Goal: Information Seeking & Learning: Learn about a topic

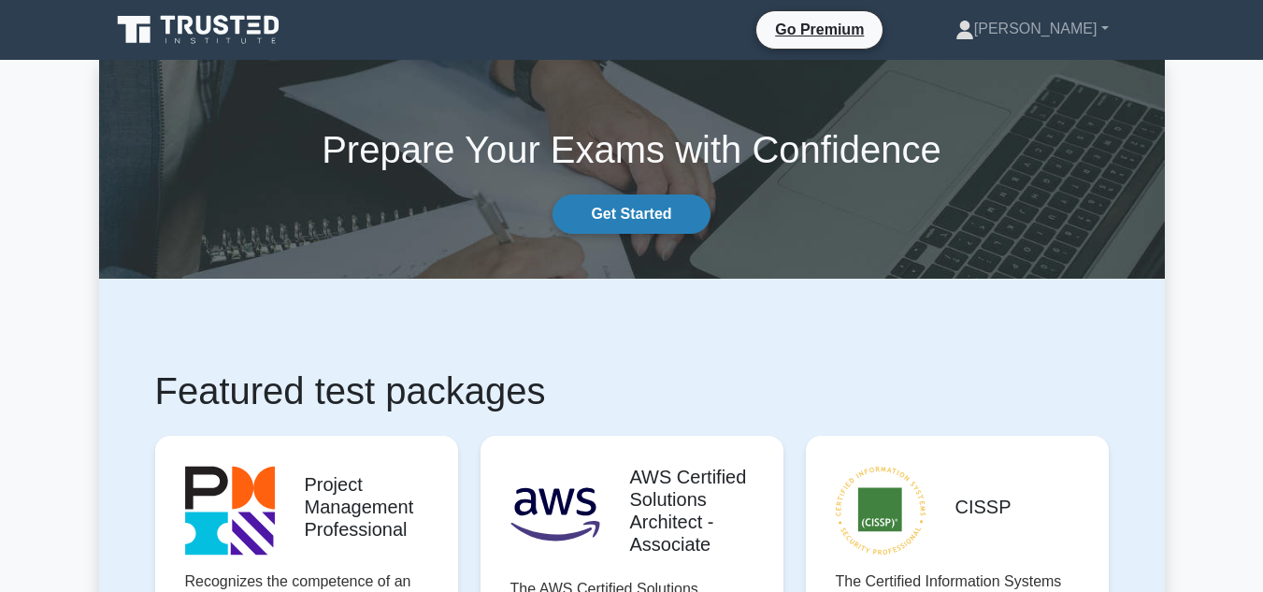
click at [598, 198] on link "Get Started" at bounding box center [631, 213] width 157 height 39
click at [633, 206] on link "Get Started" at bounding box center [631, 213] width 157 height 39
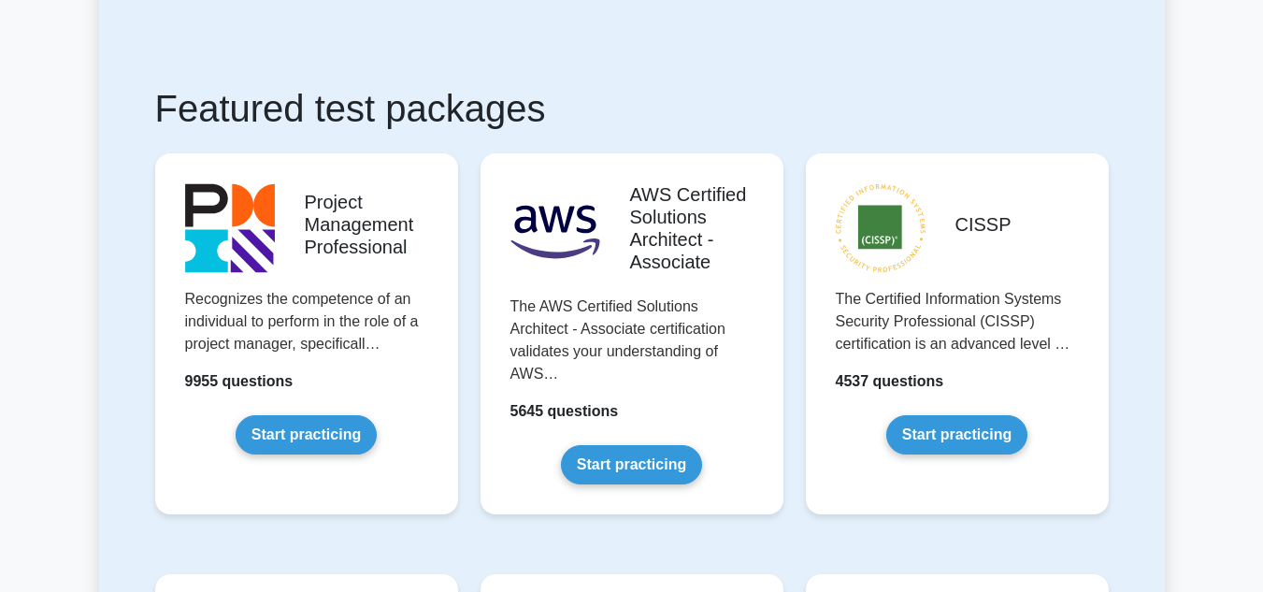
scroll to position [281, 0]
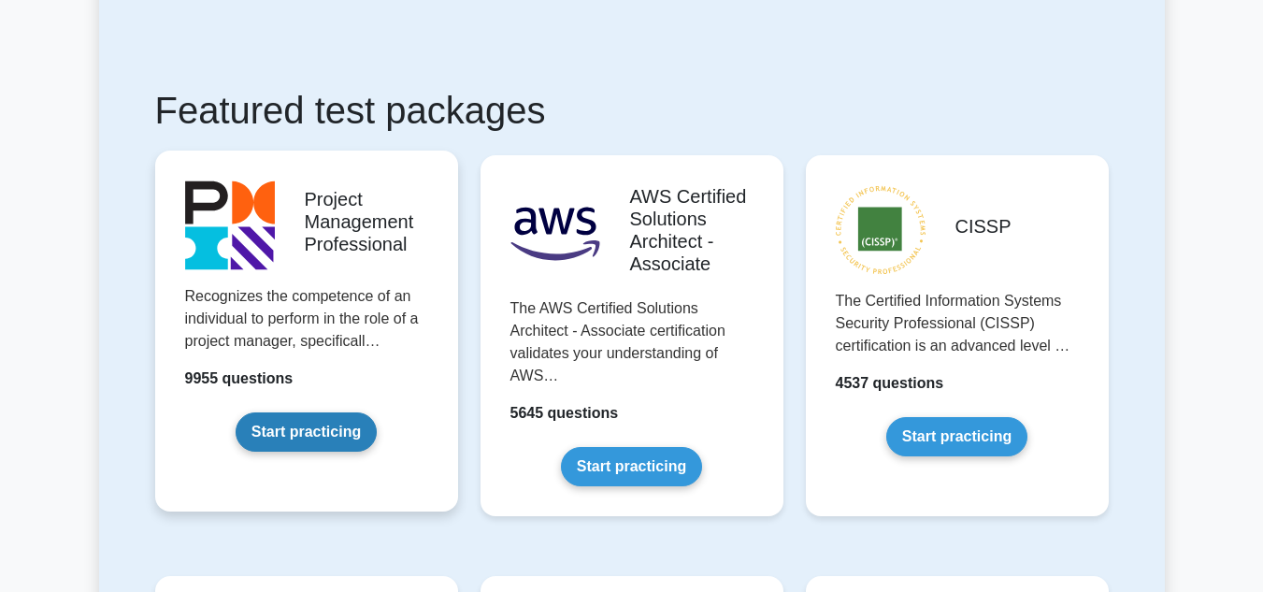
click at [297, 437] on link "Start practicing" at bounding box center [306, 431] width 141 height 39
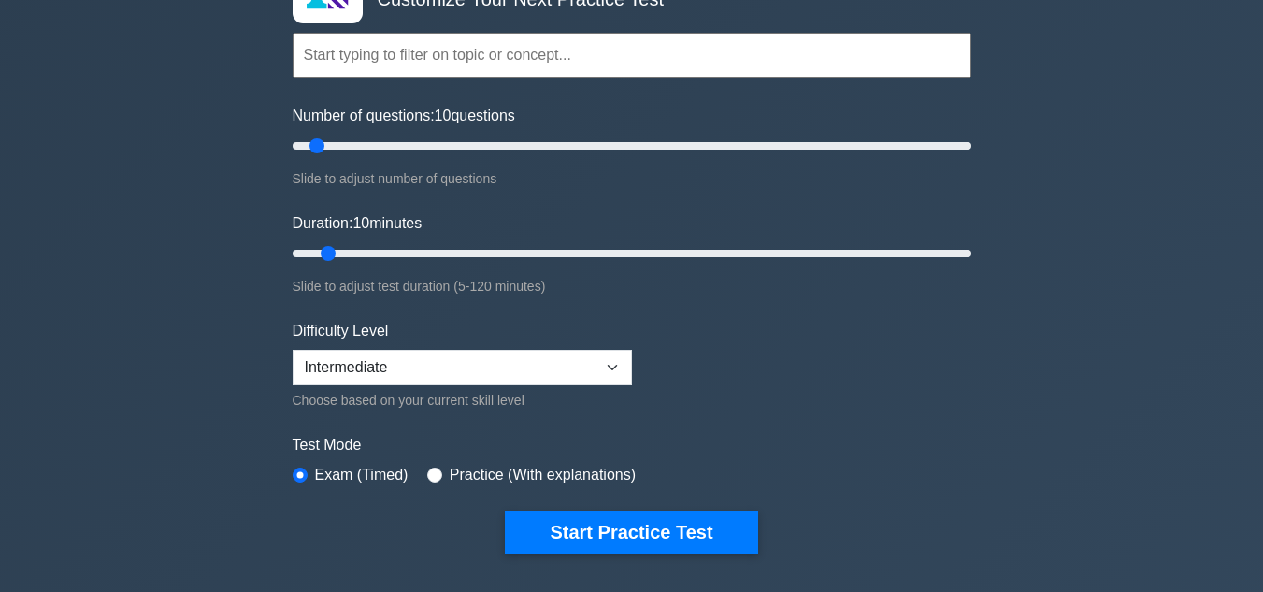
scroll to position [187, 0]
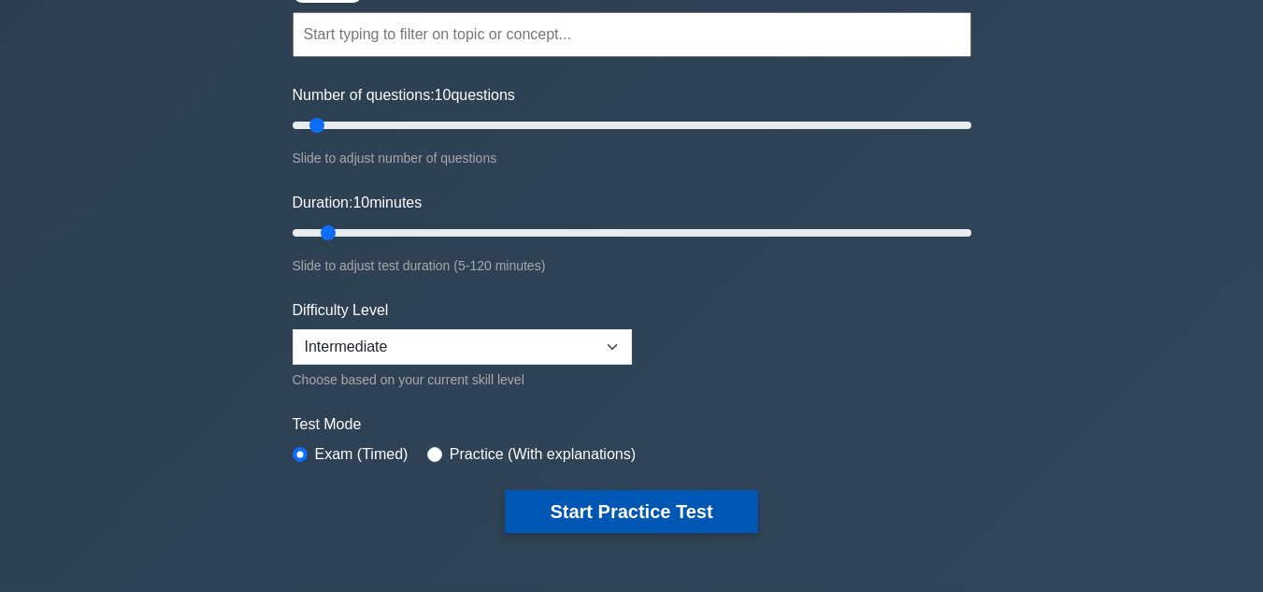
click at [684, 510] on button "Start Practice Test" at bounding box center [631, 511] width 252 height 43
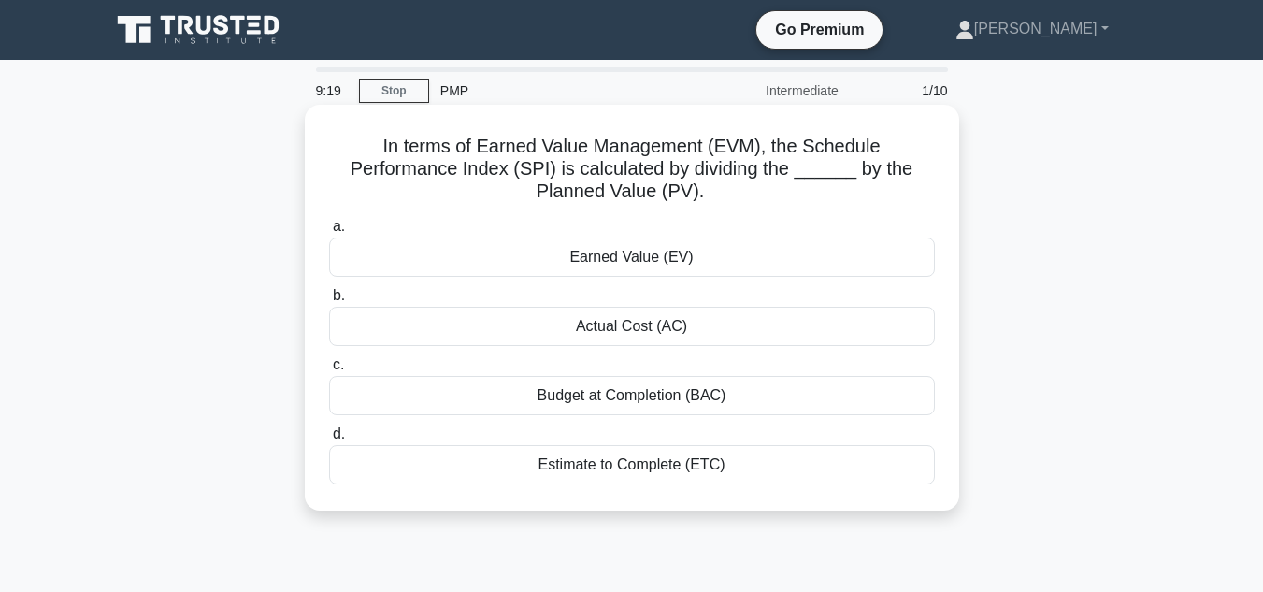
click at [665, 252] on div "Earned Value (EV)" at bounding box center [632, 257] width 606 height 39
click at [329, 233] on input "a. Earned Value (EV)" at bounding box center [329, 227] width 0 height 12
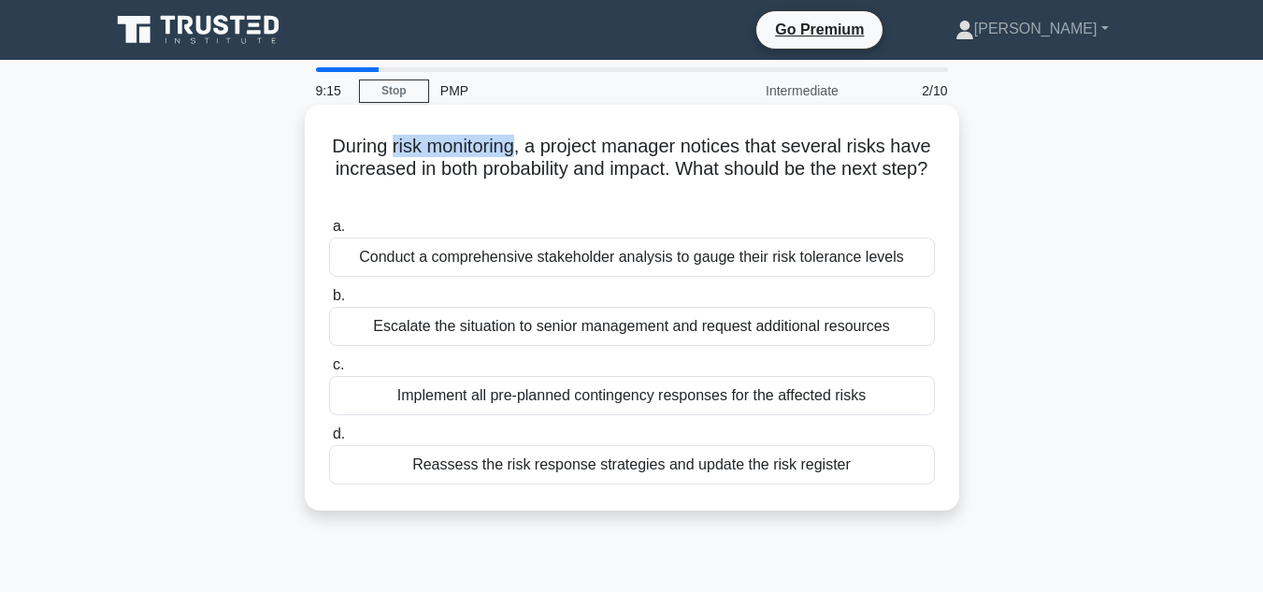
drag, startPoint x: 541, startPoint y: 153, endPoint x: 408, endPoint y: 147, distance: 133.9
click at [408, 147] on h5 "During risk monitoring, a project manager notices that several risks have incre…" at bounding box center [632, 169] width 610 height 69
drag, startPoint x: 621, startPoint y: 170, endPoint x: 523, endPoint y: 169, distance: 98.2
click at [523, 169] on h5 "During risk monitoring, a project manager notices that several risks have incre…" at bounding box center [632, 169] width 610 height 69
click at [604, 466] on div "Reassess the risk response strategies and update the risk register" at bounding box center [632, 464] width 606 height 39
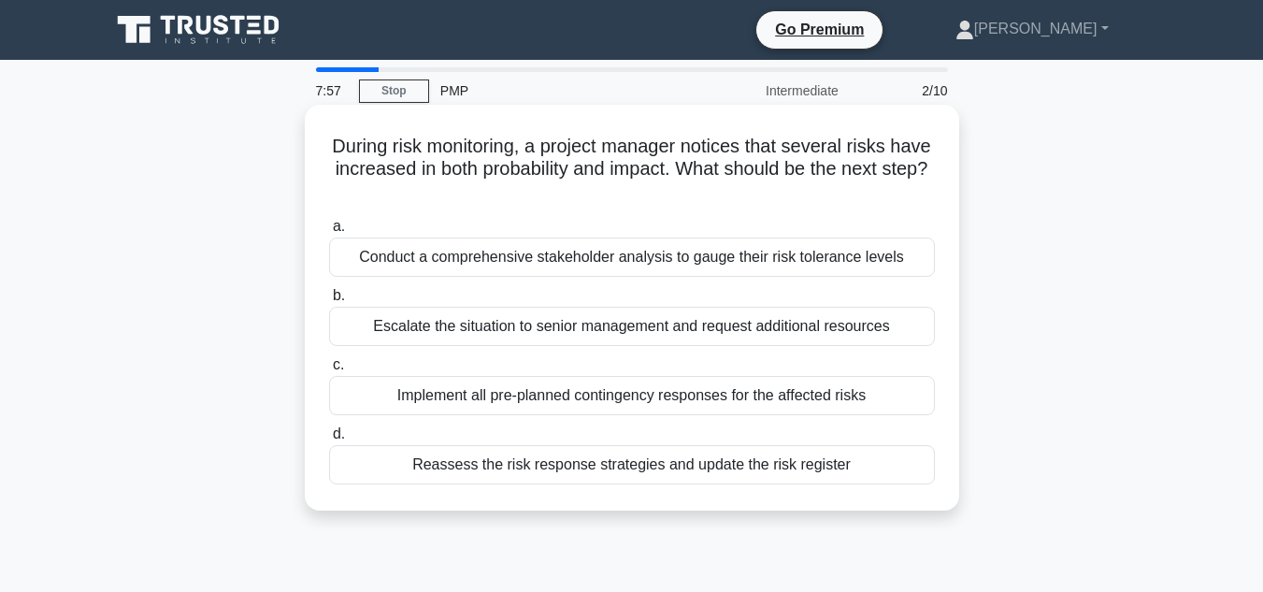
click at [329, 440] on input "d. Reassess the risk response strategies and update the risk register" at bounding box center [329, 434] width 0 height 12
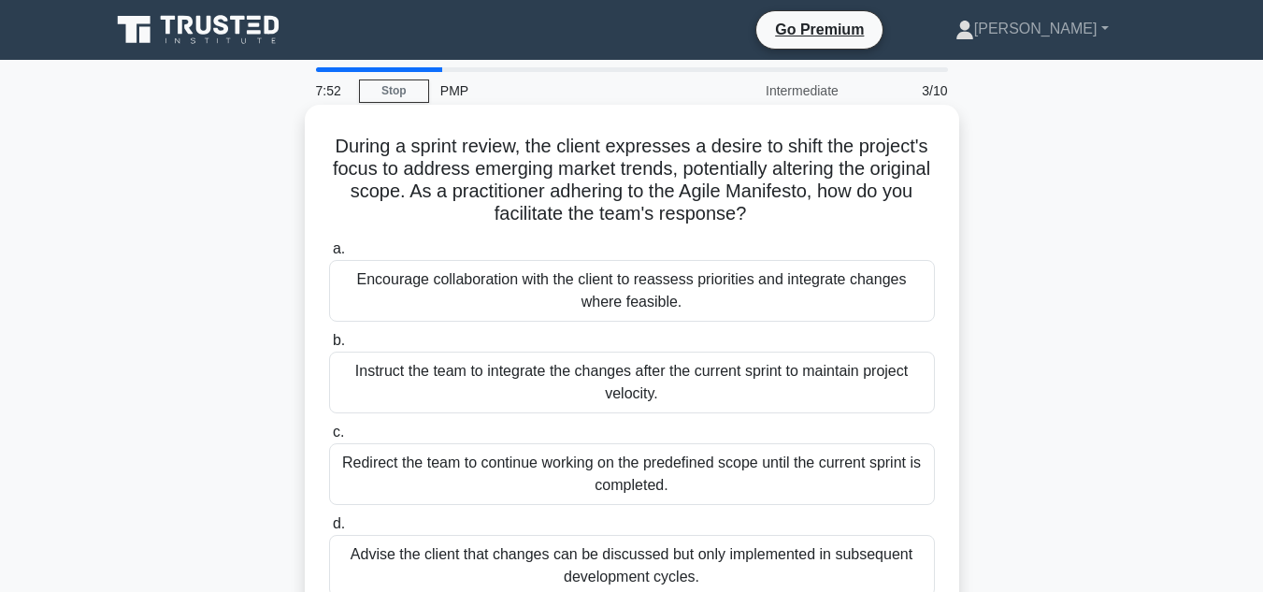
drag, startPoint x: 813, startPoint y: 217, endPoint x: 439, endPoint y: 222, distance: 374.1
click at [441, 223] on h5 "During a sprint review, the client expresses a desire to shift the project's fo…" at bounding box center [632, 181] width 610 height 92
click at [857, 225] on h5 "During a sprint review, the client expresses a desire to shift the project's fo…" at bounding box center [632, 181] width 610 height 92
drag, startPoint x: 816, startPoint y: 217, endPoint x: 333, endPoint y: 142, distance: 489.2
click at [333, 142] on h5 "During a sprint review, the client expresses a desire to shift the project's fo…" at bounding box center [632, 181] width 610 height 92
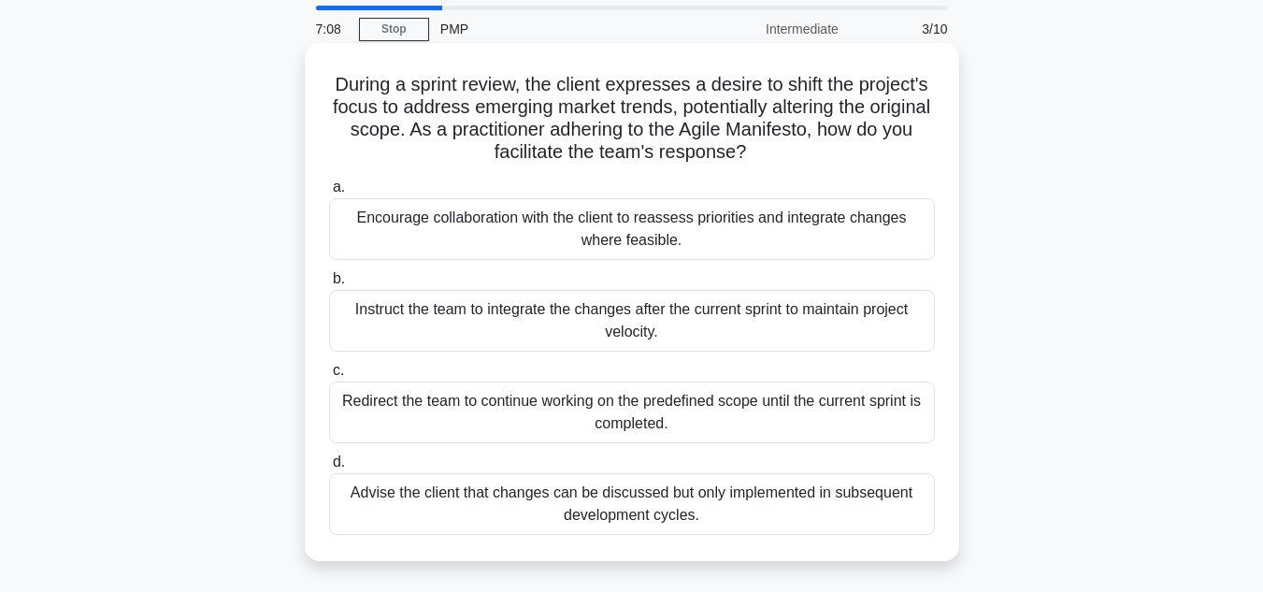
scroll to position [187, 0]
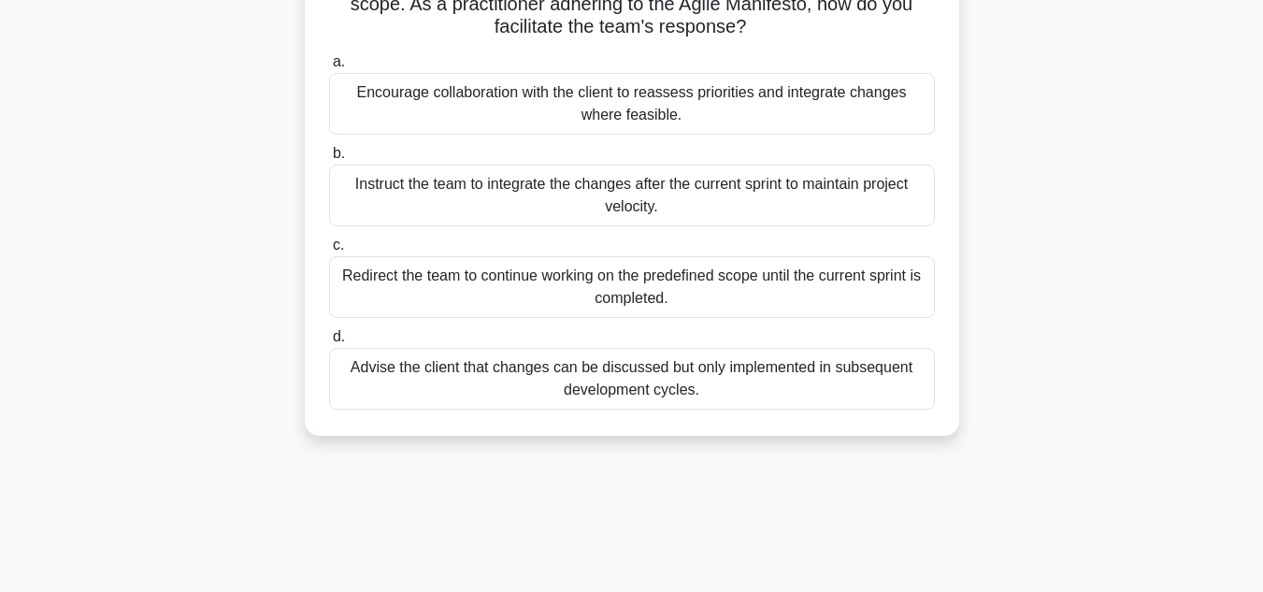
click at [583, 101] on div "Encourage collaboration with the client to reassess priorities and integrate ch…" at bounding box center [632, 104] width 606 height 62
click at [329, 68] on input "a. Encourage collaboration with the client to reassess priorities and integrate…" at bounding box center [329, 62] width 0 height 12
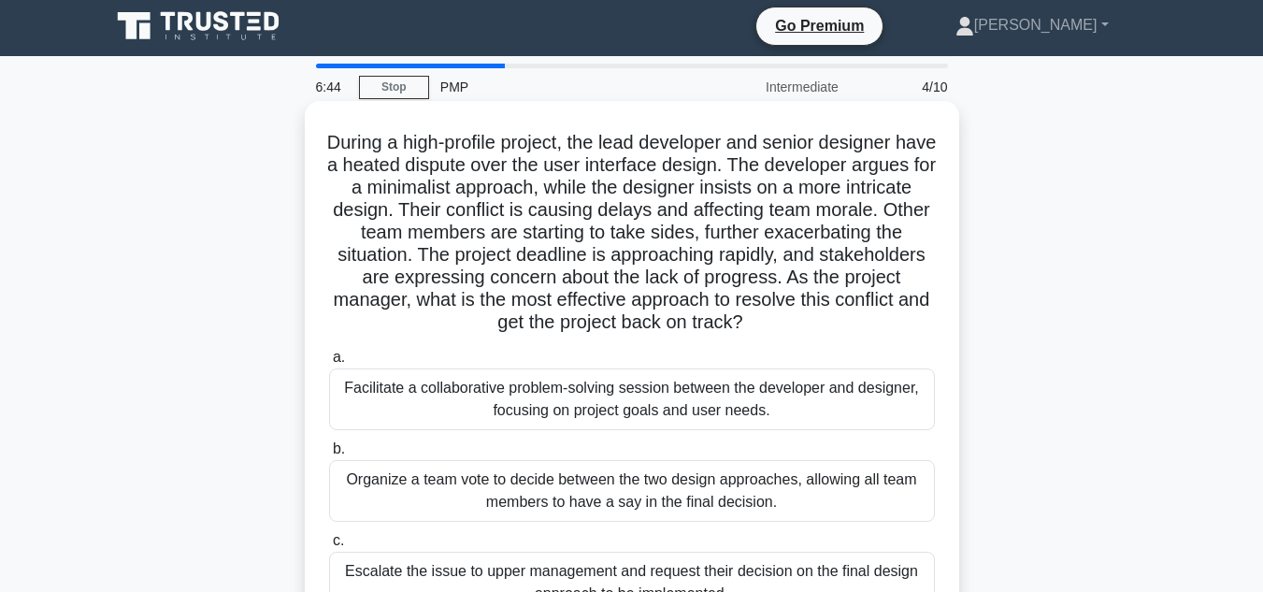
scroll to position [0, 0]
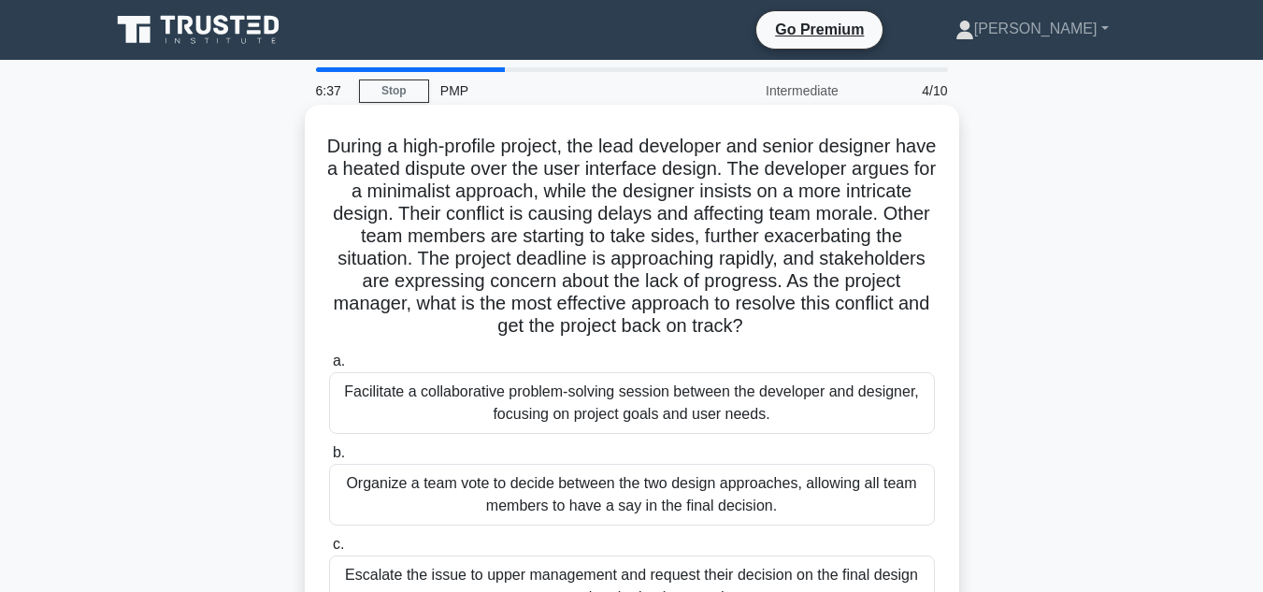
drag, startPoint x: 813, startPoint y: 327, endPoint x: 530, endPoint y: 310, distance: 282.9
click at [530, 310] on h5 "During a high-profile project, the lead developer and senior designer have a he…" at bounding box center [632, 237] width 610 height 204
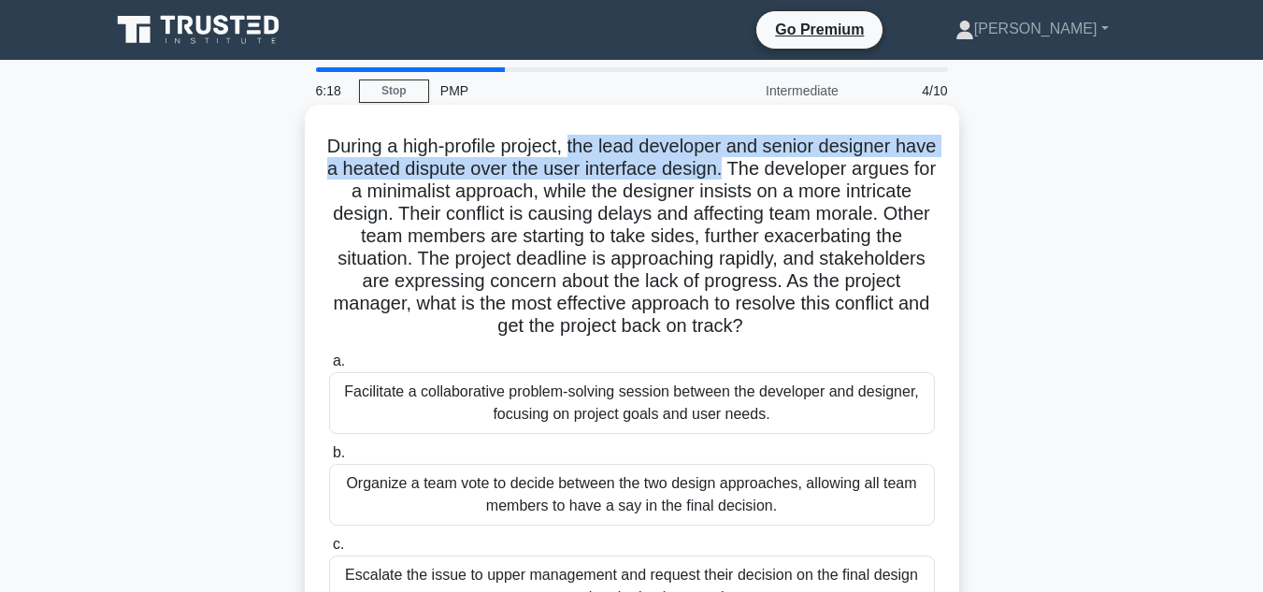
drag, startPoint x: 794, startPoint y: 168, endPoint x: 593, endPoint y: 148, distance: 202.1
click at [593, 148] on h5 "During a high-profile project, the lead developer and senior designer have a he…" at bounding box center [632, 237] width 610 height 204
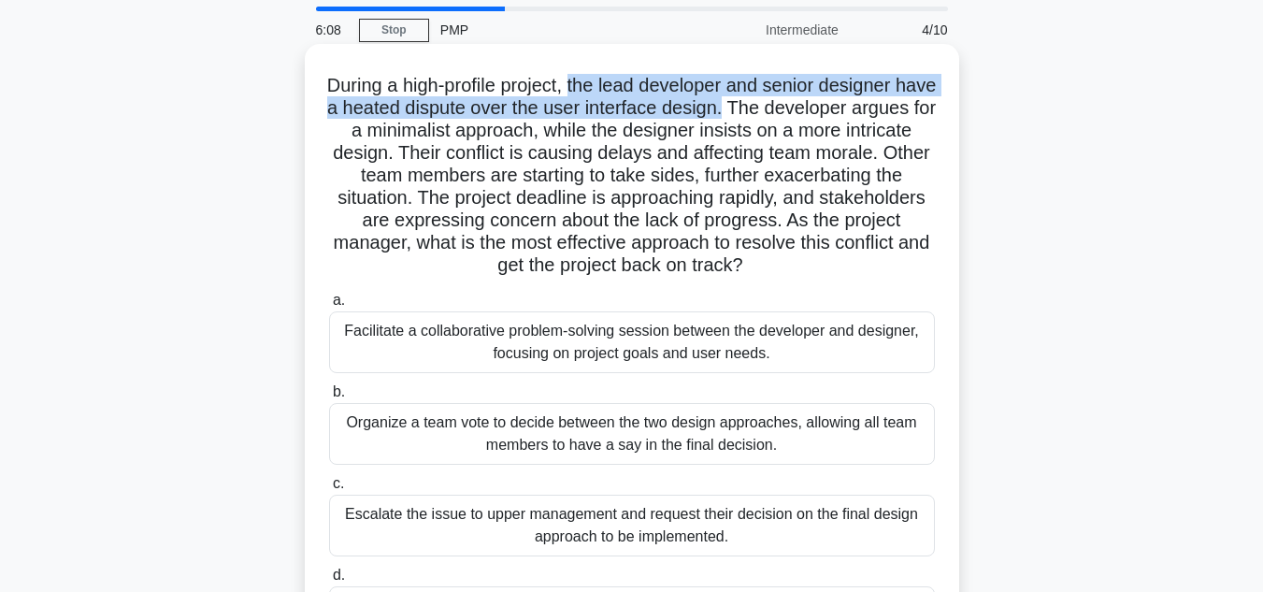
scroll to position [94, 0]
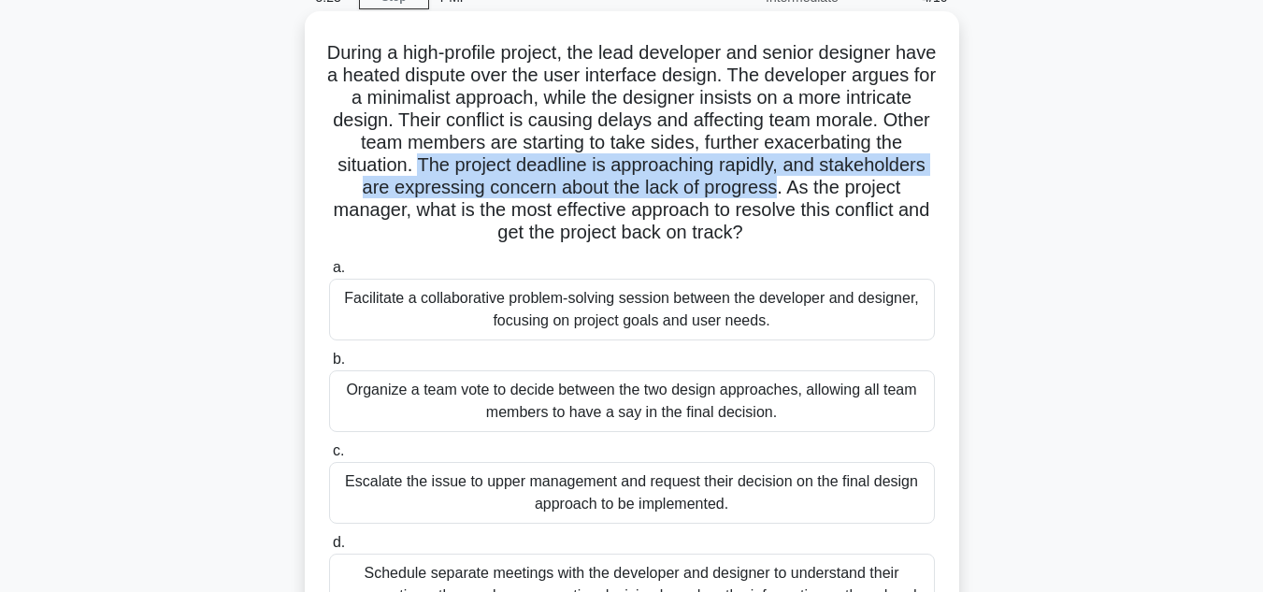
drag, startPoint x: 566, startPoint y: 163, endPoint x: 901, endPoint y: 182, distance: 336.3
click at [901, 182] on h5 "During a high-profile project, the lead developer and senior designer have a he…" at bounding box center [632, 143] width 610 height 204
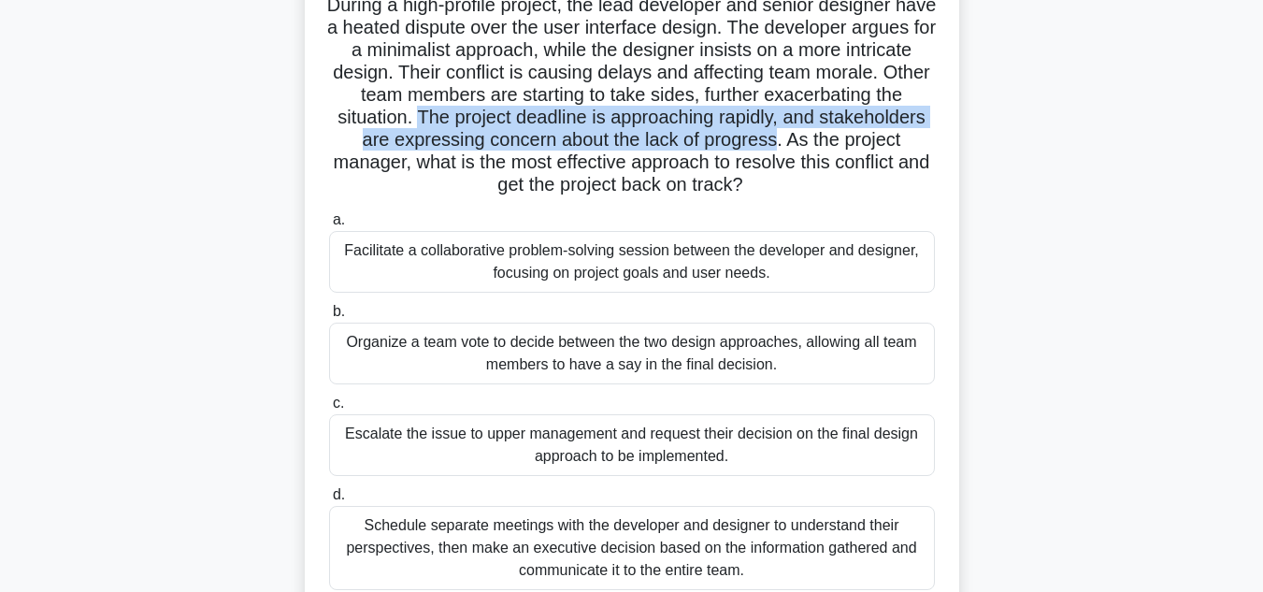
scroll to position [187, 0]
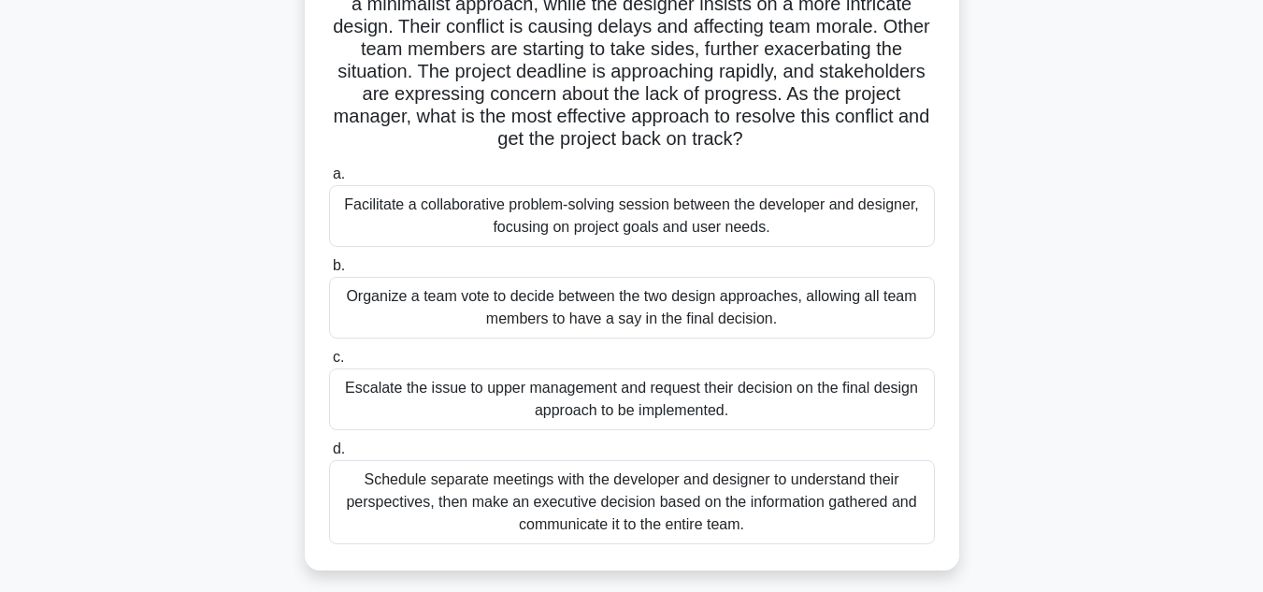
click at [624, 499] on div "Schedule separate meetings with the developer and designer to understand their …" at bounding box center [632, 502] width 606 height 84
click at [329, 455] on input "d. Schedule separate meetings with the developer and designer to understand the…" at bounding box center [329, 449] width 0 height 12
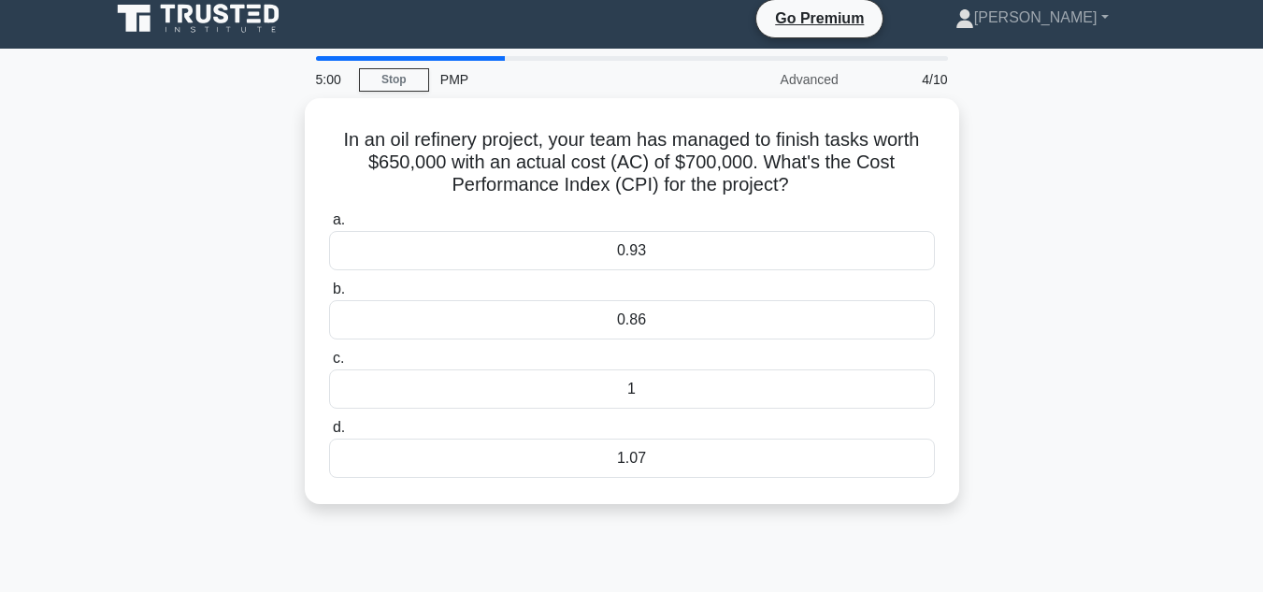
scroll to position [0, 0]
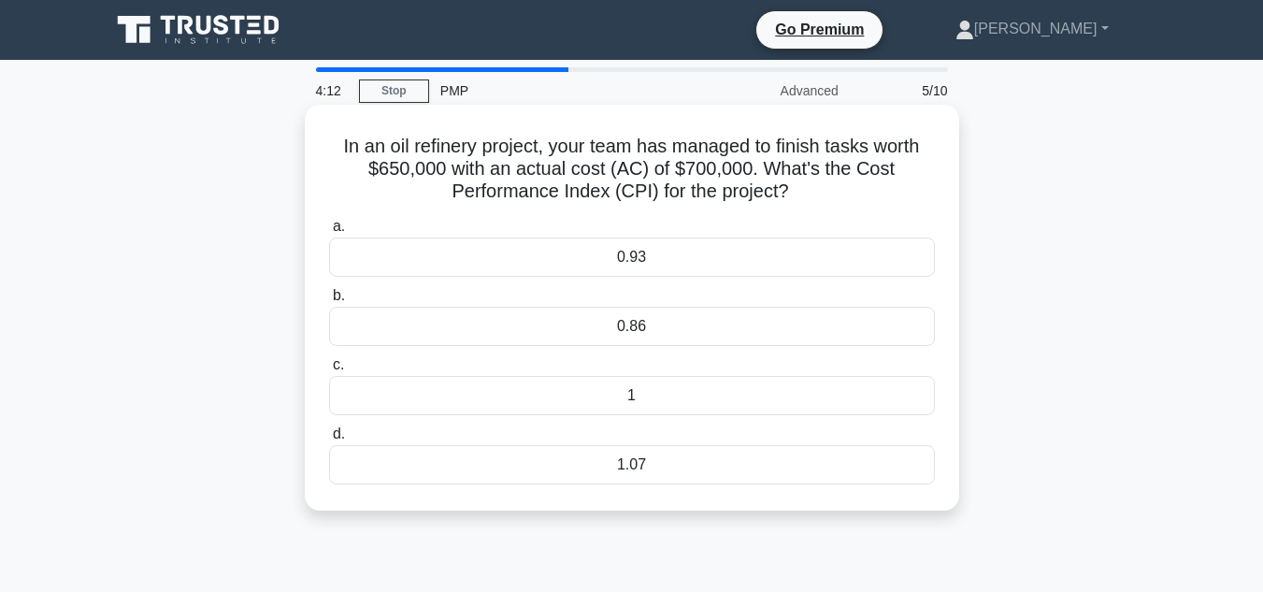
click at [654, 478] on div "1.07" at bounding box center [632, 464] width 606 height 39
click at [329, 440] on input "d. 1.07" at bounding box center [329, 434] width 0 height 12
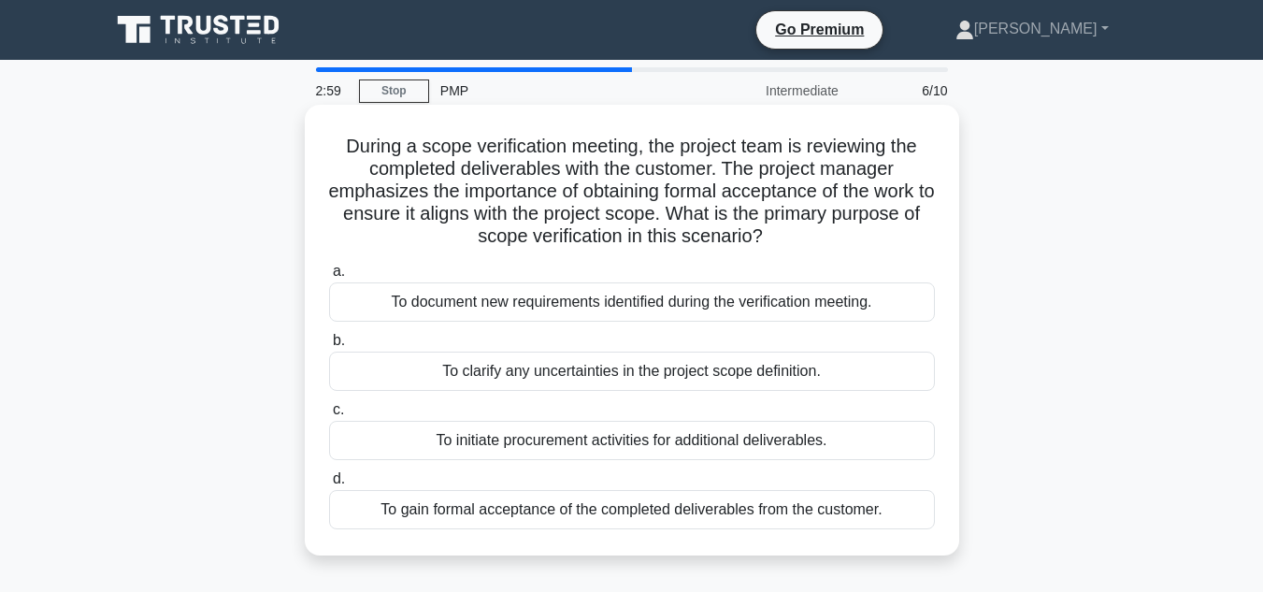
click at [622, 505] on div "To gain formal acceptance of the completed deliverables from the customer." at bounding box center [632, 509] width 606 height 39
click at [329, 485] on input "d. To gain formal acceptance of the completed deliverables from the customer." at bounding box center [329, 479] width 0 height 12
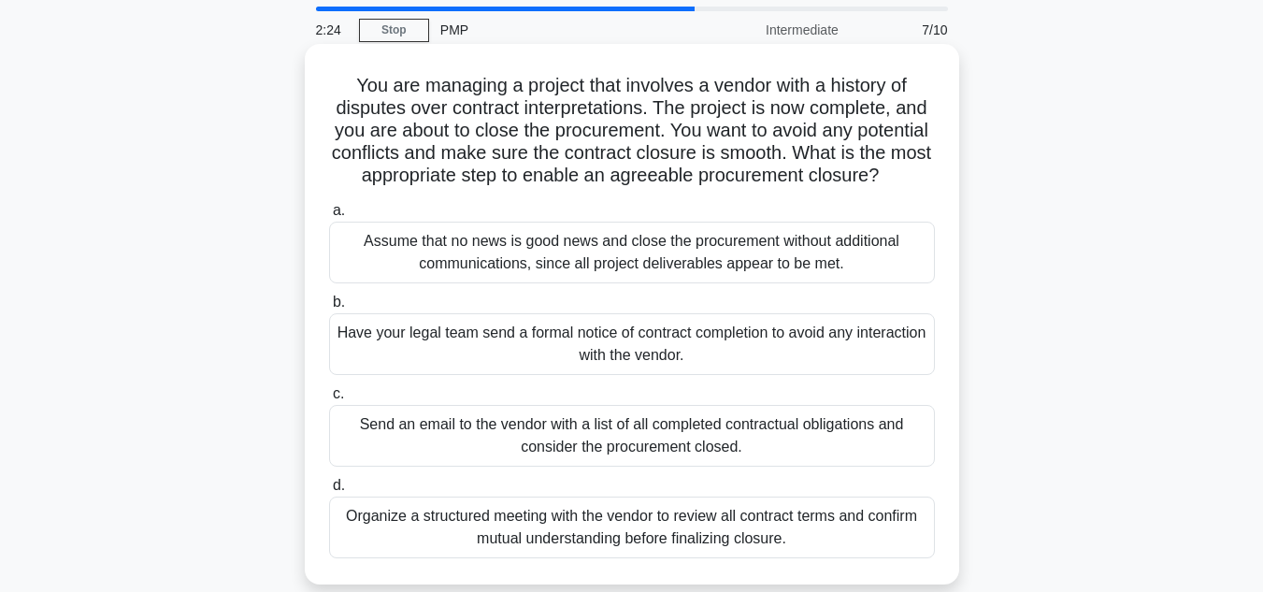
scroll to position [94, 0]
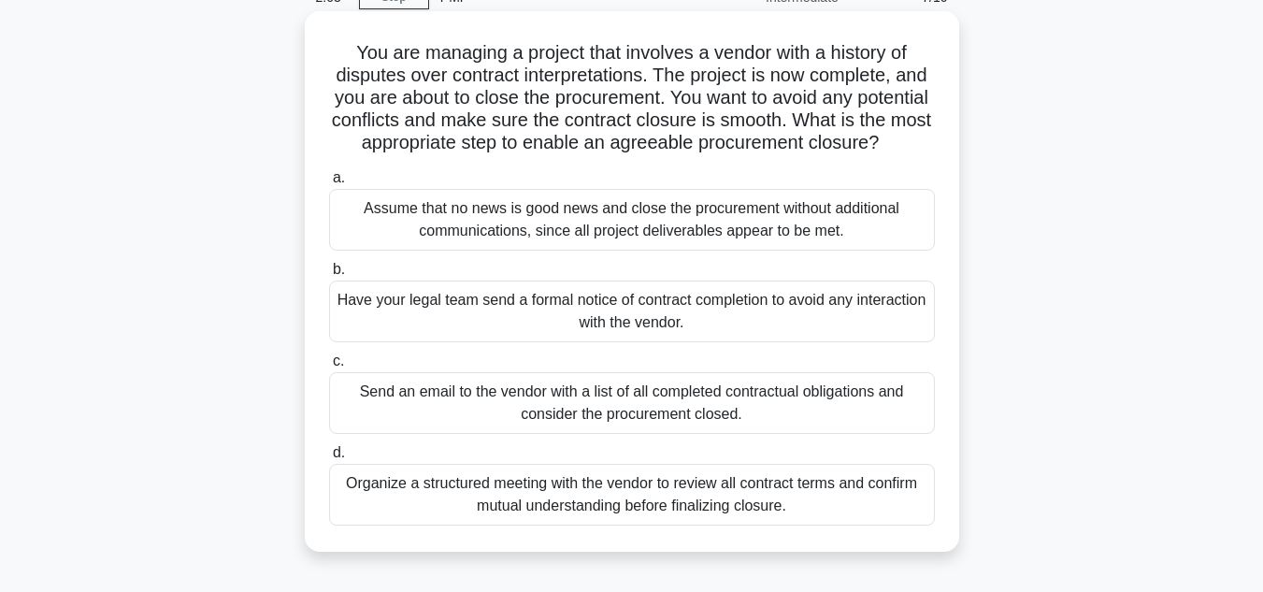
click at [592, 513] on div "Organize a structured meeting with the vendor to review all contract terms and …" at bounding box center [632, 495] width 606 height 62
click at [329, 459] on input "d. Organize a structured meeting with the vendor to review all contract terms a…" at bounding box center [329, 453] width 0 height 12
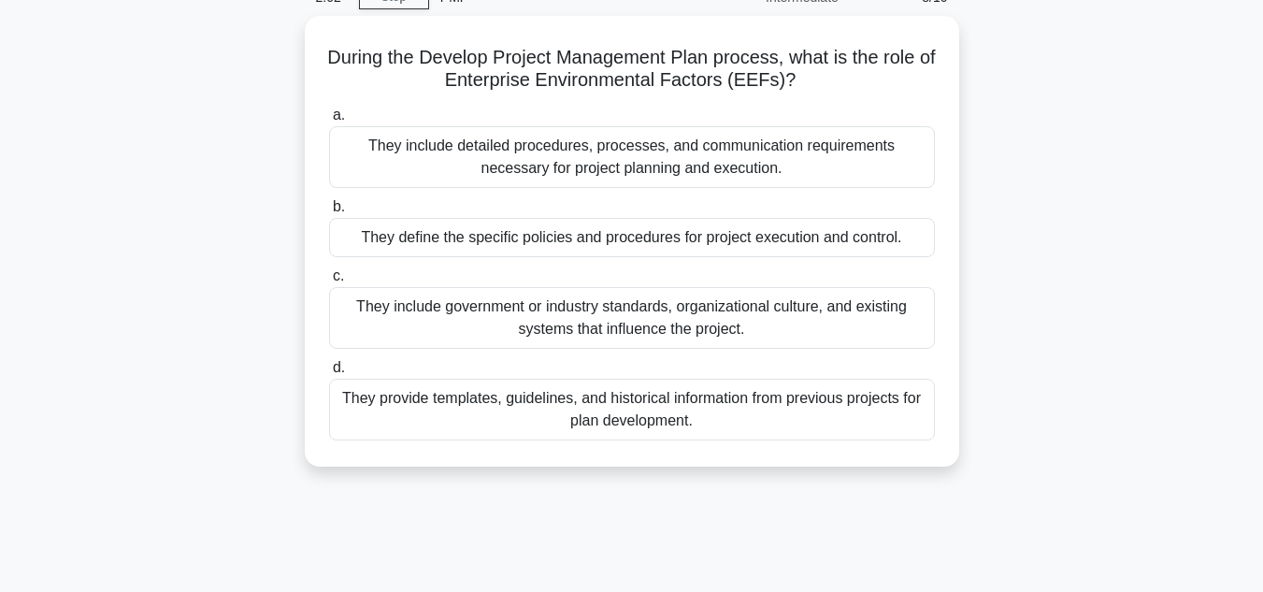
scroll to position [0, 0]
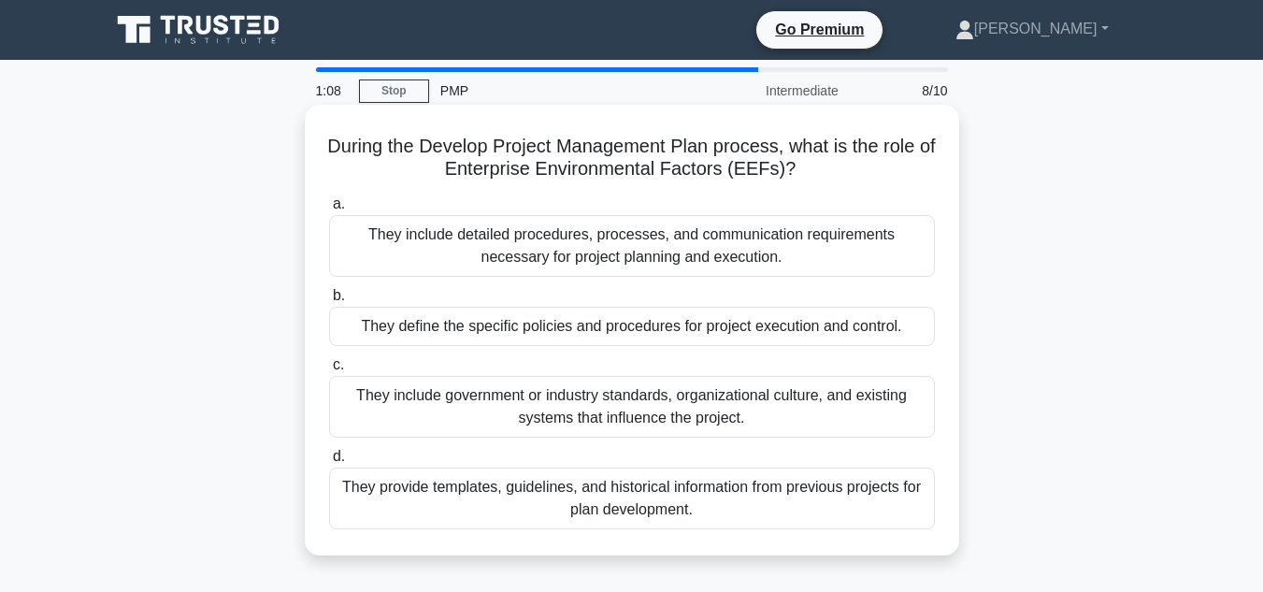
click at [646, 404] on div "They include government or industry standards, organizational culture, and exis…" at bounding box center [632, 407] width 606 height 62
click at [329, 371] on input "c. They include government or industry standards, organizational culture, and e…" at bounding box center [329, 365] width 0 height 12
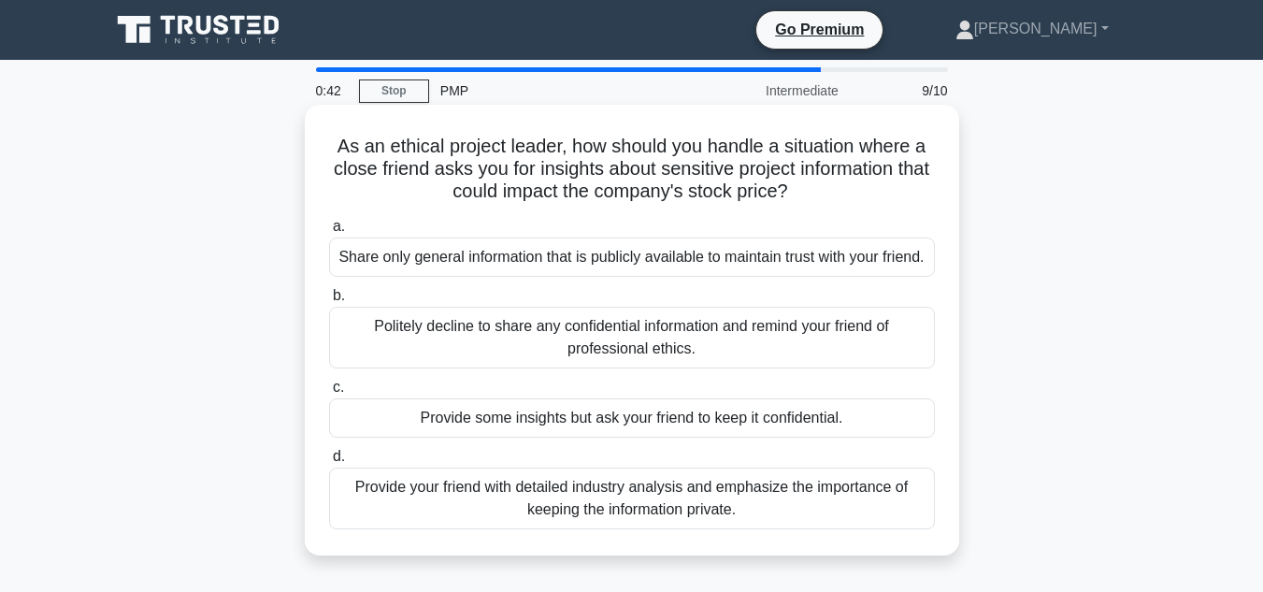
click at [715, 529] on div "Provide your friend with detailed industry analysis and emphasize the importanc…" at bounding box center [632, 499] width 606 height 62
click at [329, 463] on input "d. Provide your friend with detailed industry analysis and emphasize the import…" at bounding box center [329, 457] width 0 height 12
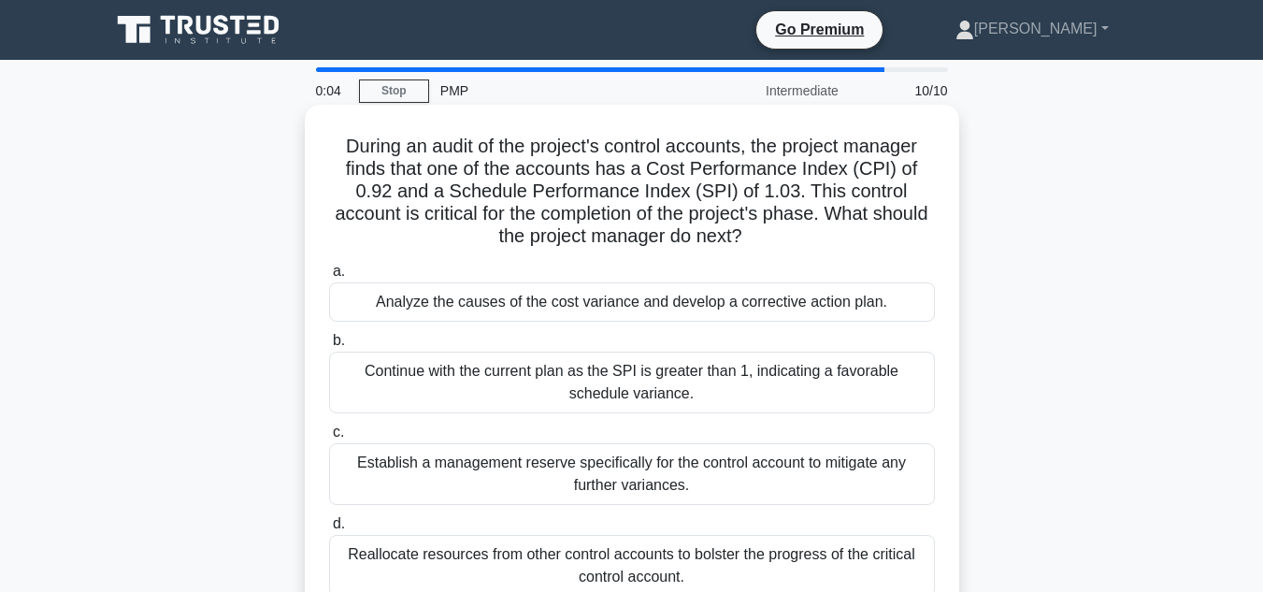
click at [715, 554] on div "Reallocate resources from other control accounts to bolster the progress of the…" at bounding box center [632, 566] width 606 height 62
click at [329, 530] on input "d. Reallocate resources from other control accounts to bolster the progress of …" at bounding box center [329, 524] width 0 height 12
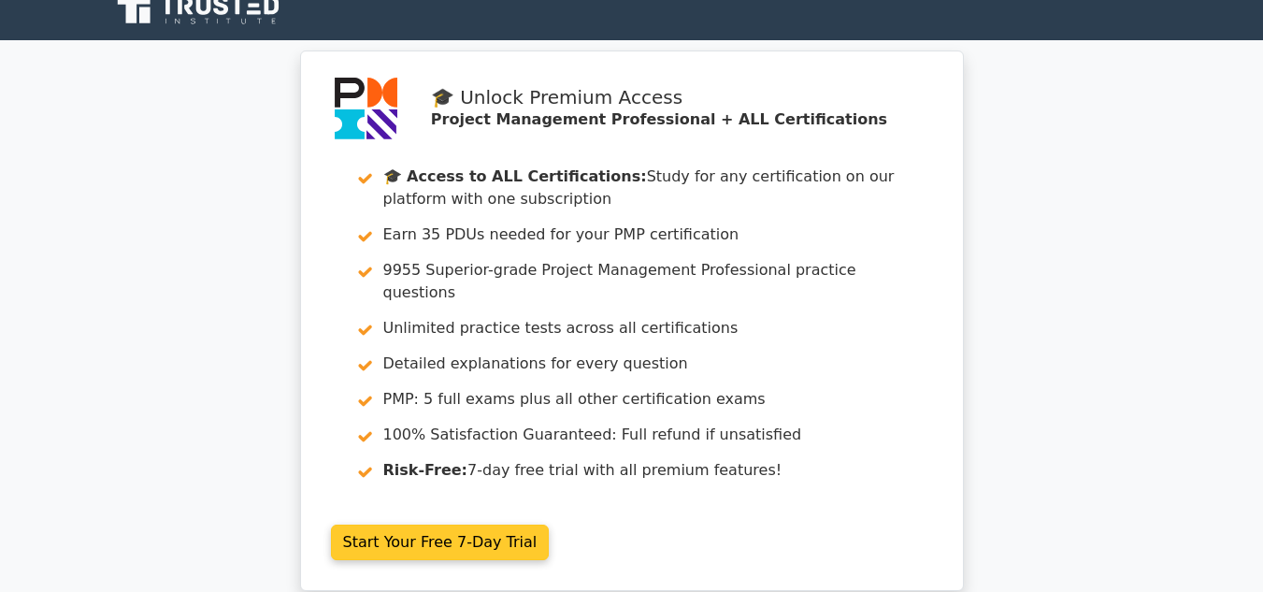
scroll to position [23, 0]
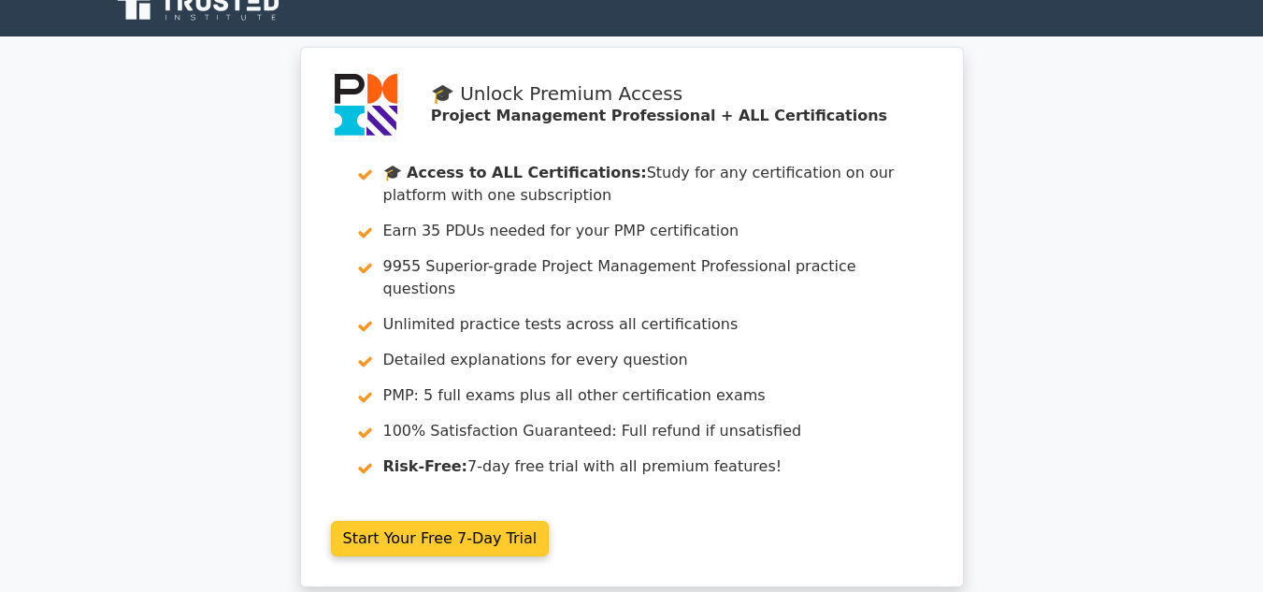
click at [448, 521] on link "Start Your Free 7-Day Trial" at bounding box center [440, 539] width 219 height 36
click at [450, 521] on link "Start Your Free 7-Day Trial" at bounding box center [440, 539] width 219 height 36
